Goal: Navigation & Orientation: Find specific page/section

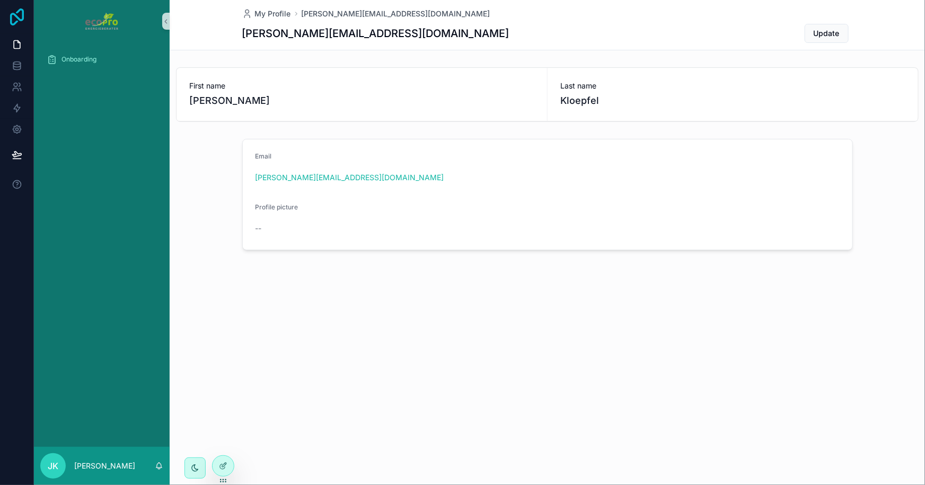
click at [13, 21] on icon at bounding box center [16, 16] width 21 height 17
click at [19, 65] on icon at bounding box center [17, 65] width 11 height 11
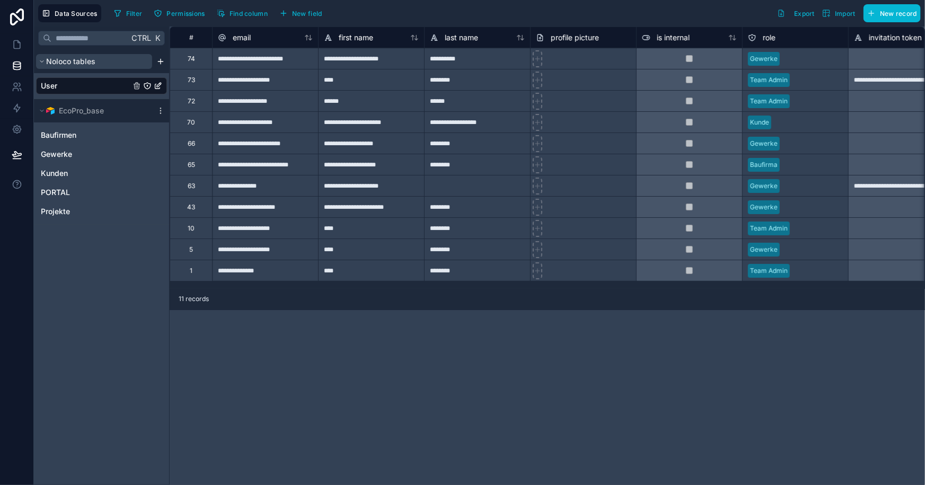
click at [42, 63] on icon "scrollable content" at bounding box center [42, 61] width 6 height 6
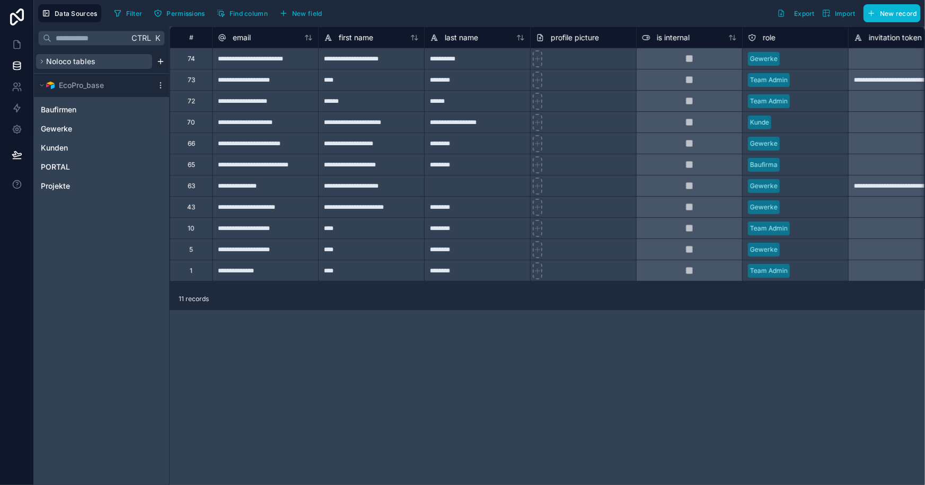
click at [42, 63] on icon "scrollable content" at bounding box center [42, 61] width 6 height 6
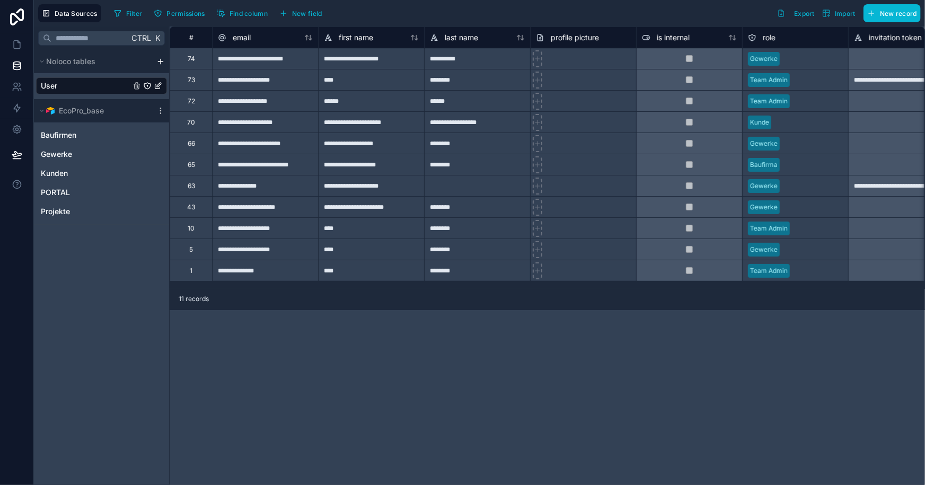
click at [50, 85] on span "User" at bounding box center [49, 86] width 16 height 11
click at [58, 151] on span "Gewerke" at bounding box center [56, 154] width 31 height 11
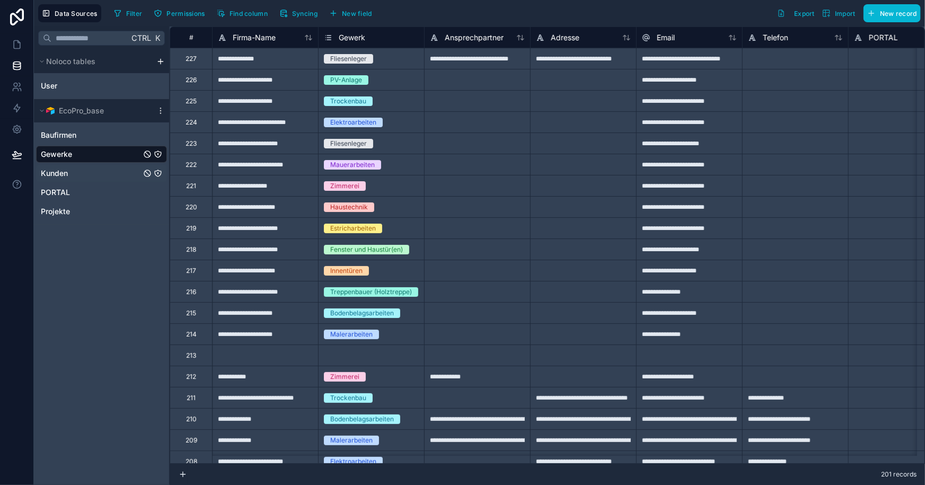
click at [41, 173] on span "Kunden" at bounding box center [54, 173] width 27 height 11
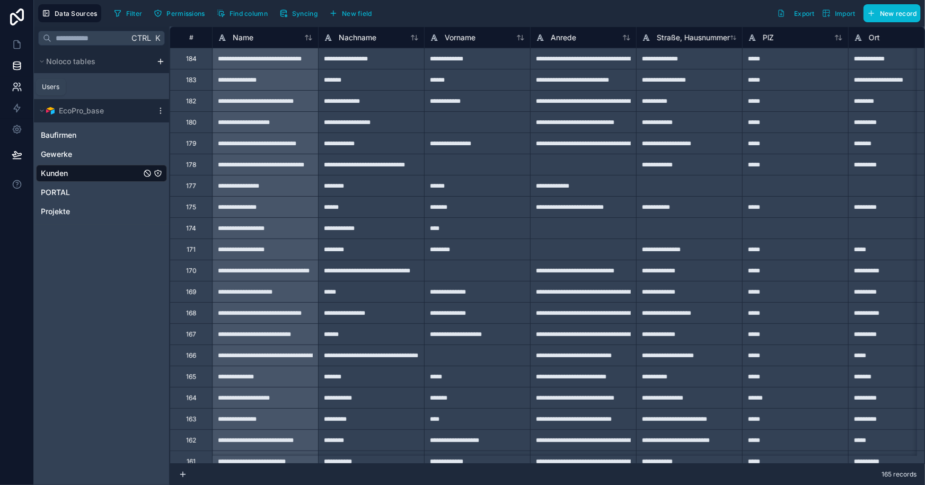
click at [13, 89] on icon at bounding box center [15, 90] width 5 height 3
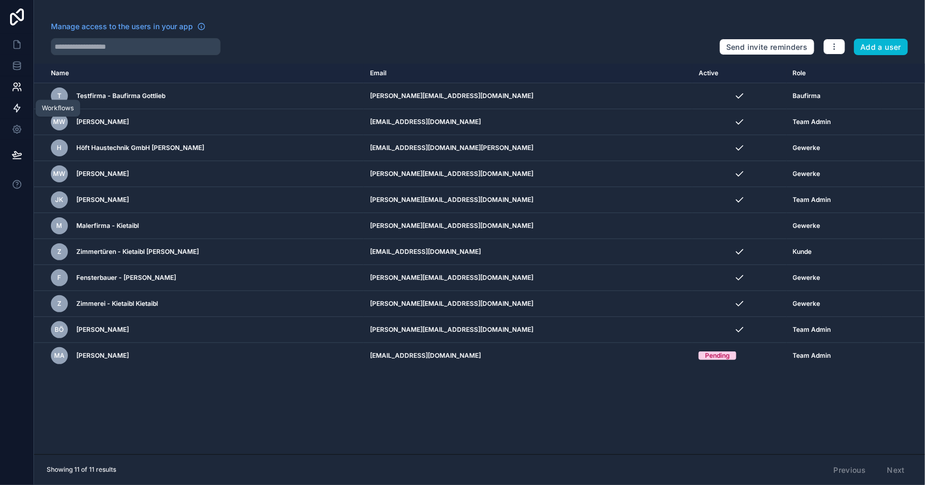
click at [20, 108] on icon at bounding box center [17, 108] width 11 height 11
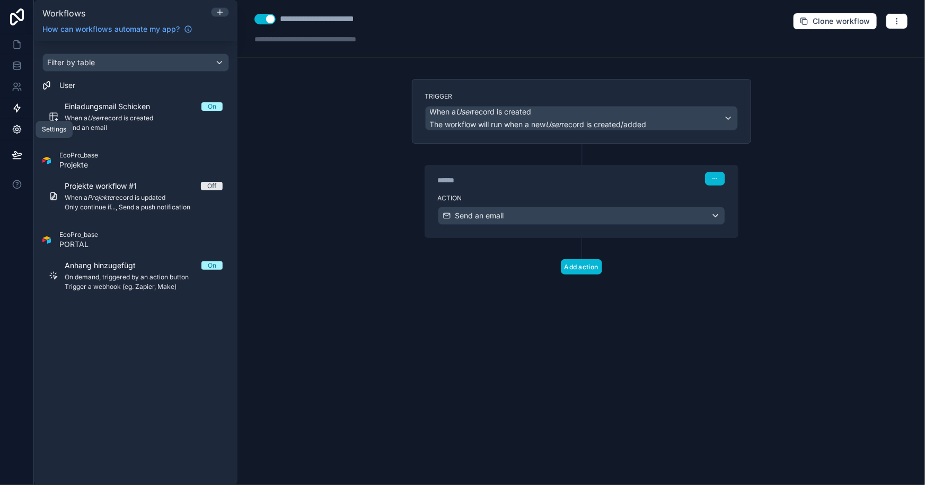
click at [17, 129] on icon at bounding box center [16, 129] width 3 height 3
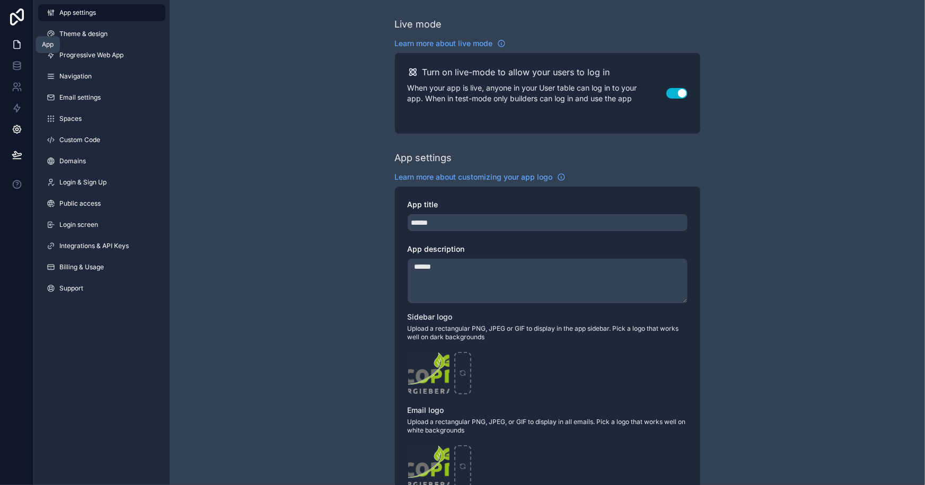
click at [12, 46] on icon at bounding box center [17, 44] width 11 height 11
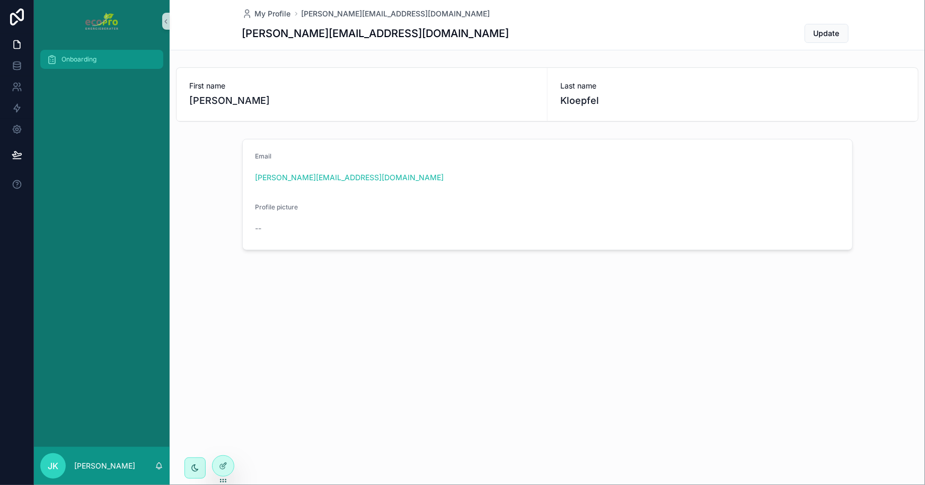
click at [69, 58] on span "Onboarding" at bounding box center [78, 59] width 35 height 8
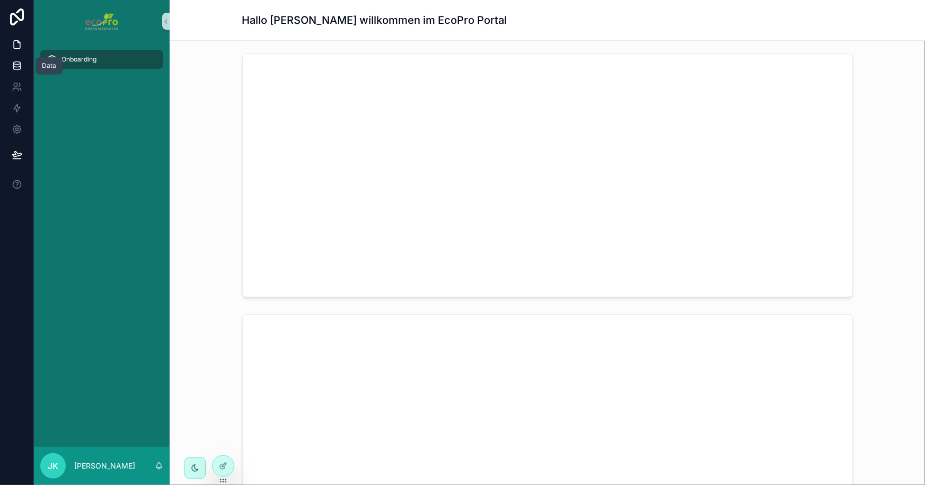
click at [13, 64] on icon at bounding box center [16, 65] width 7 height 4
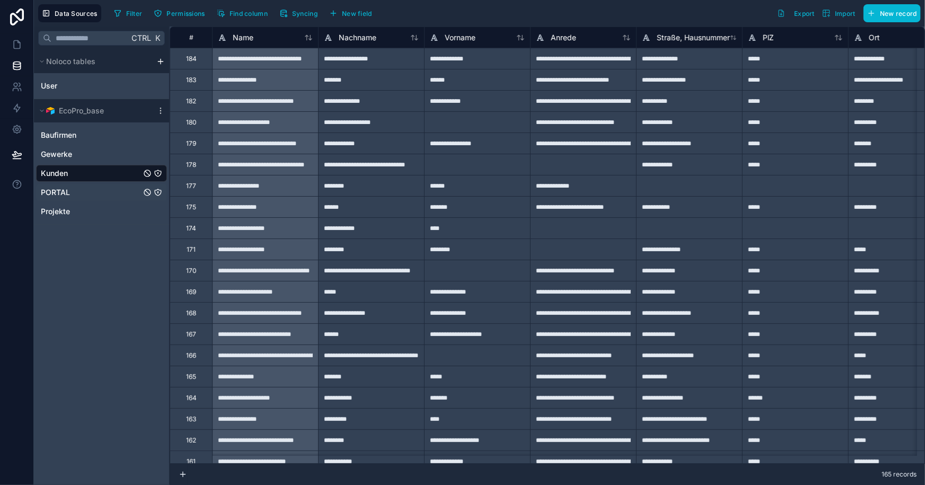
click at [76, 189] on link "PORTAL" at bounding box center [101, 192] width 131 height 17
